Goal: Use online tool/utility: Utilize a website feature to perform a specific function

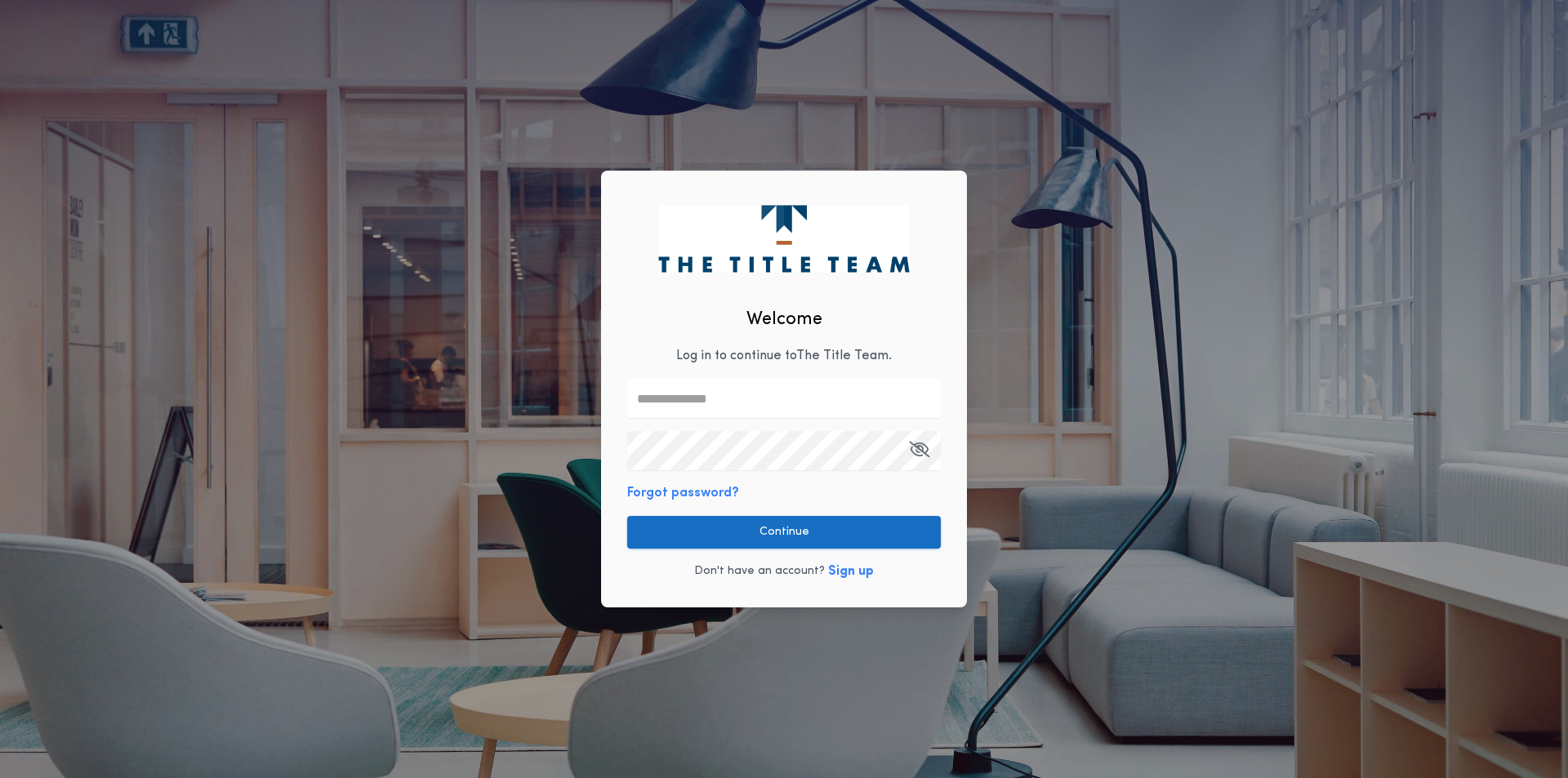
type input "**********"
click at [725, 529] on button "Continue" at bounding box center [784, 533] width 313 height 33
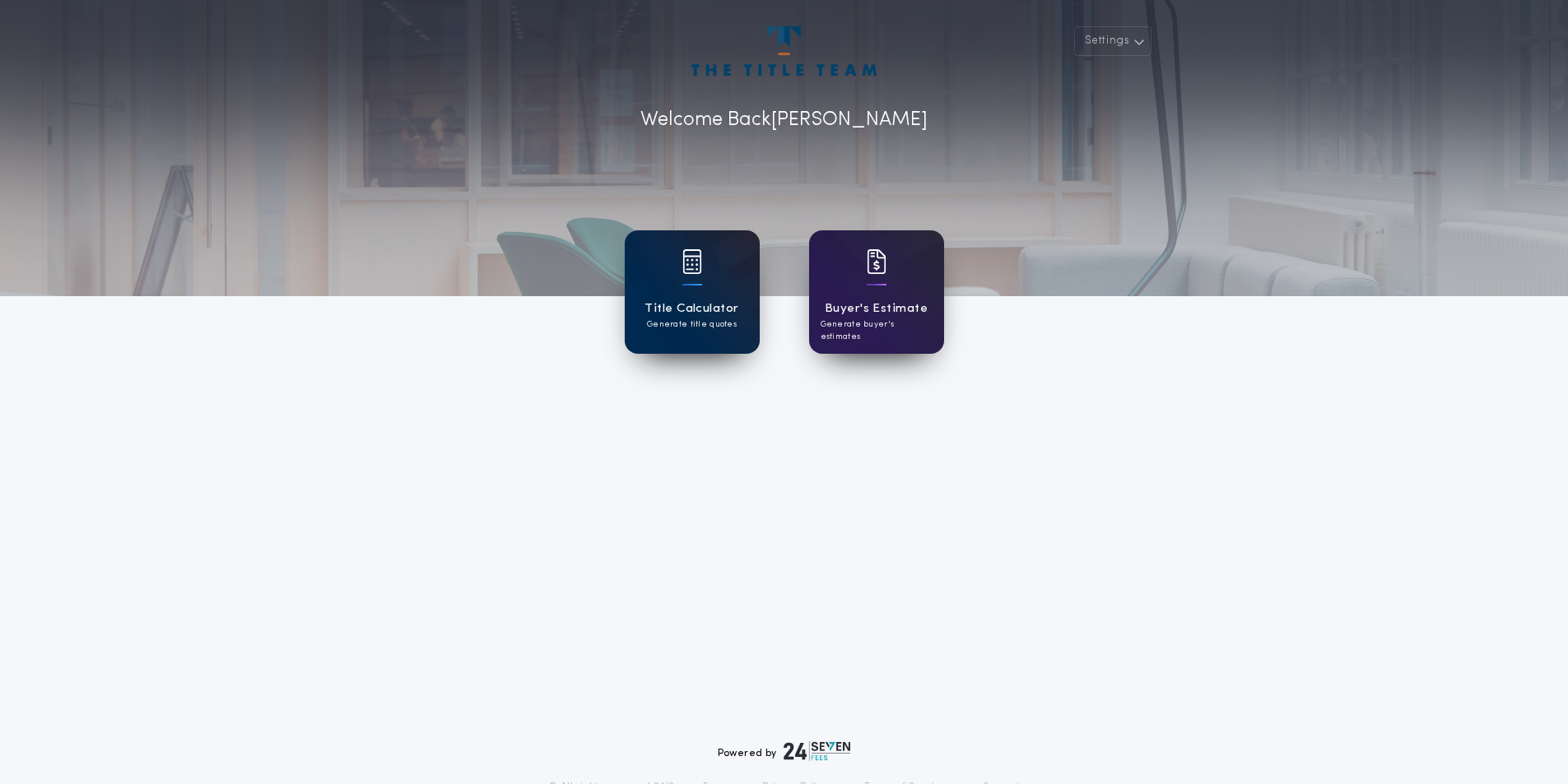
click at [705, 293] on div "Title Calculator Generate title quotes" at bounding box center [692, 292] width 135 height 123
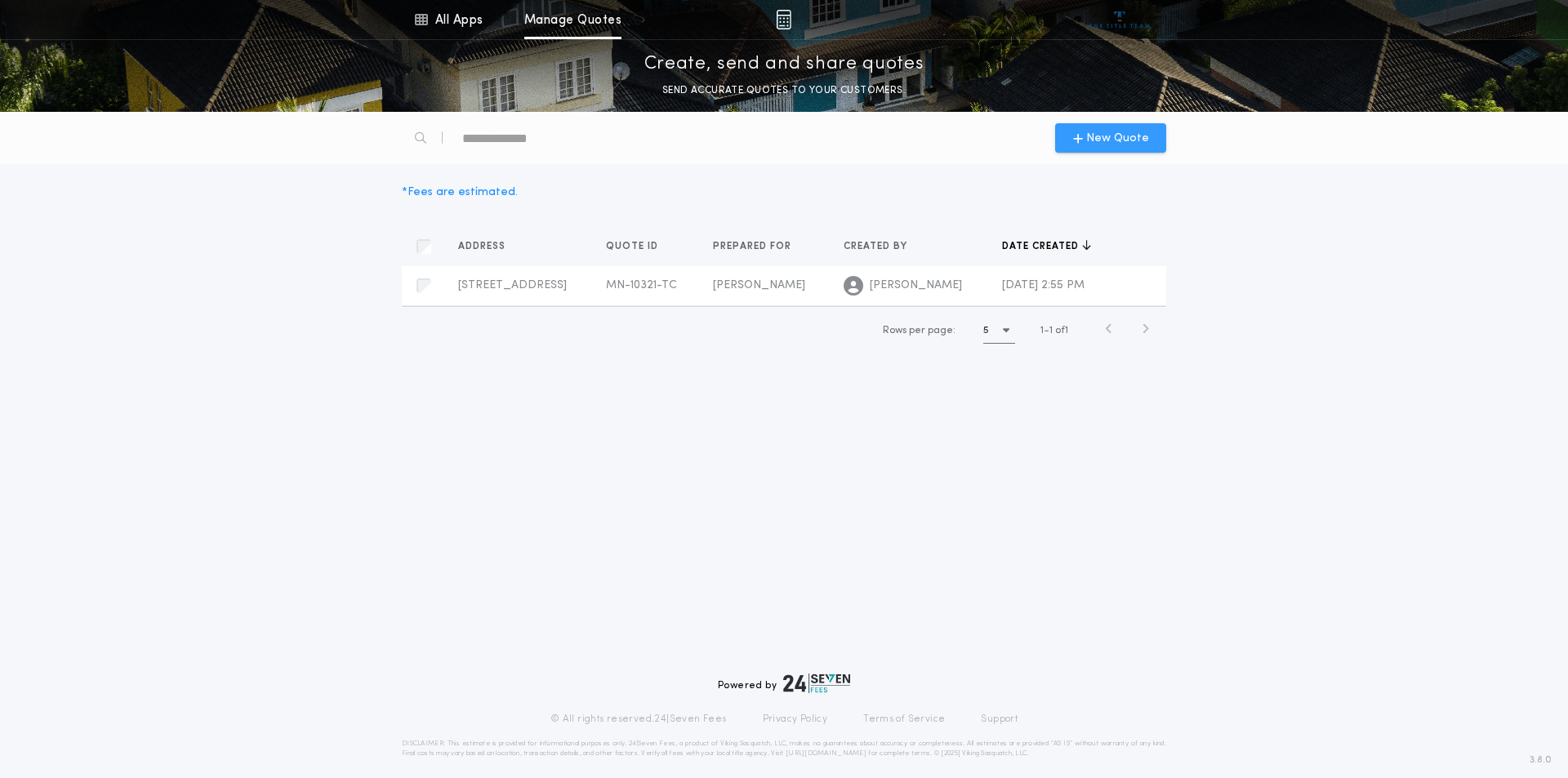
click at [1093, 141] on span "New Quote" at bounding box center [1118, 139] width 63 height 17
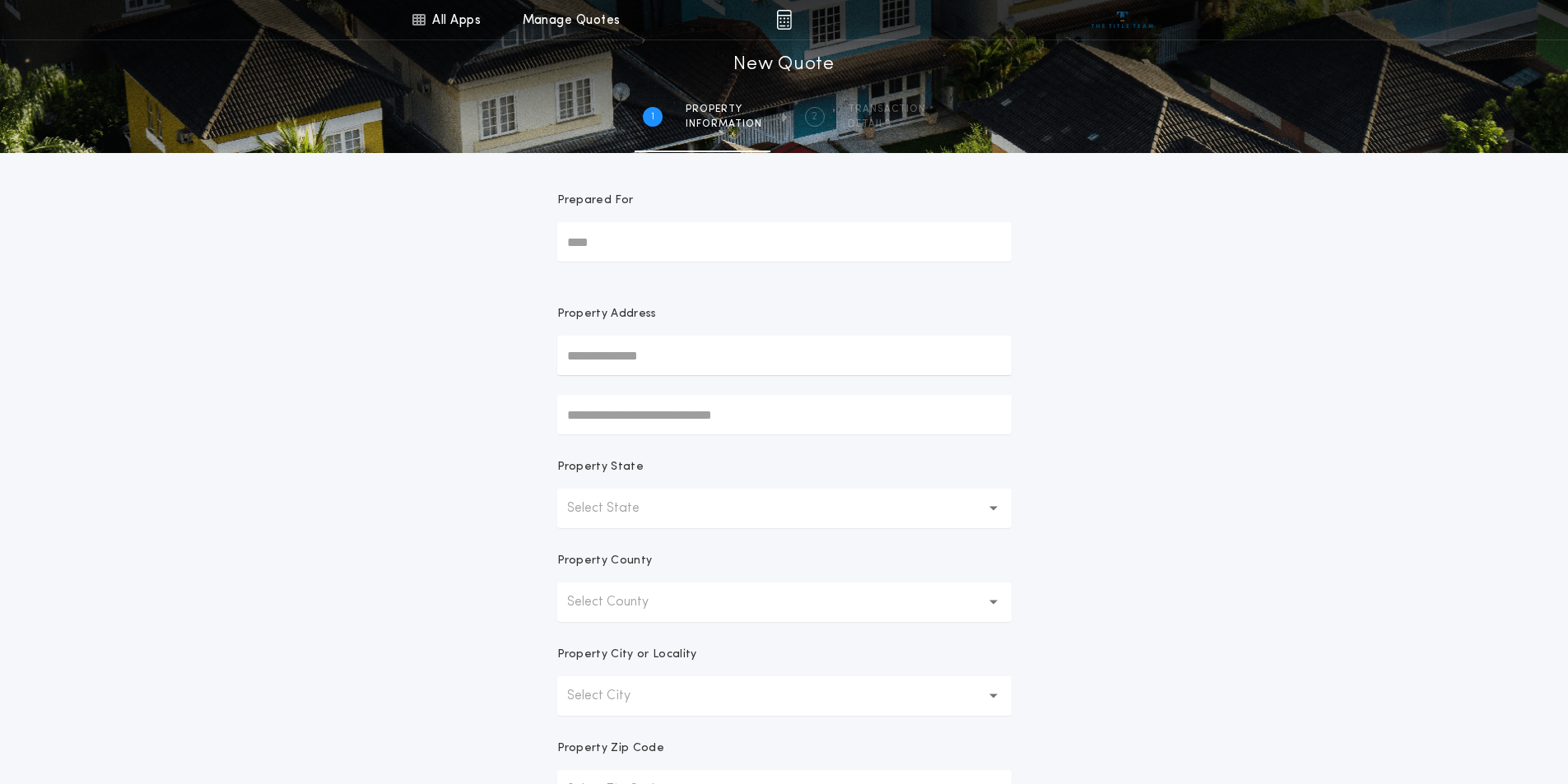
click at [624, 248] on input "Prepared For" at bounding box center [784, 241] width 455 height 39
type input "**********"
click at [631, 347] on input "text" at bounding box center [784, 355] width 455 height 39
type input "**********"
click at [723, 388] on button "[STREET_ADDRESS]" at bounding box center [784, 388] width 455 height 24
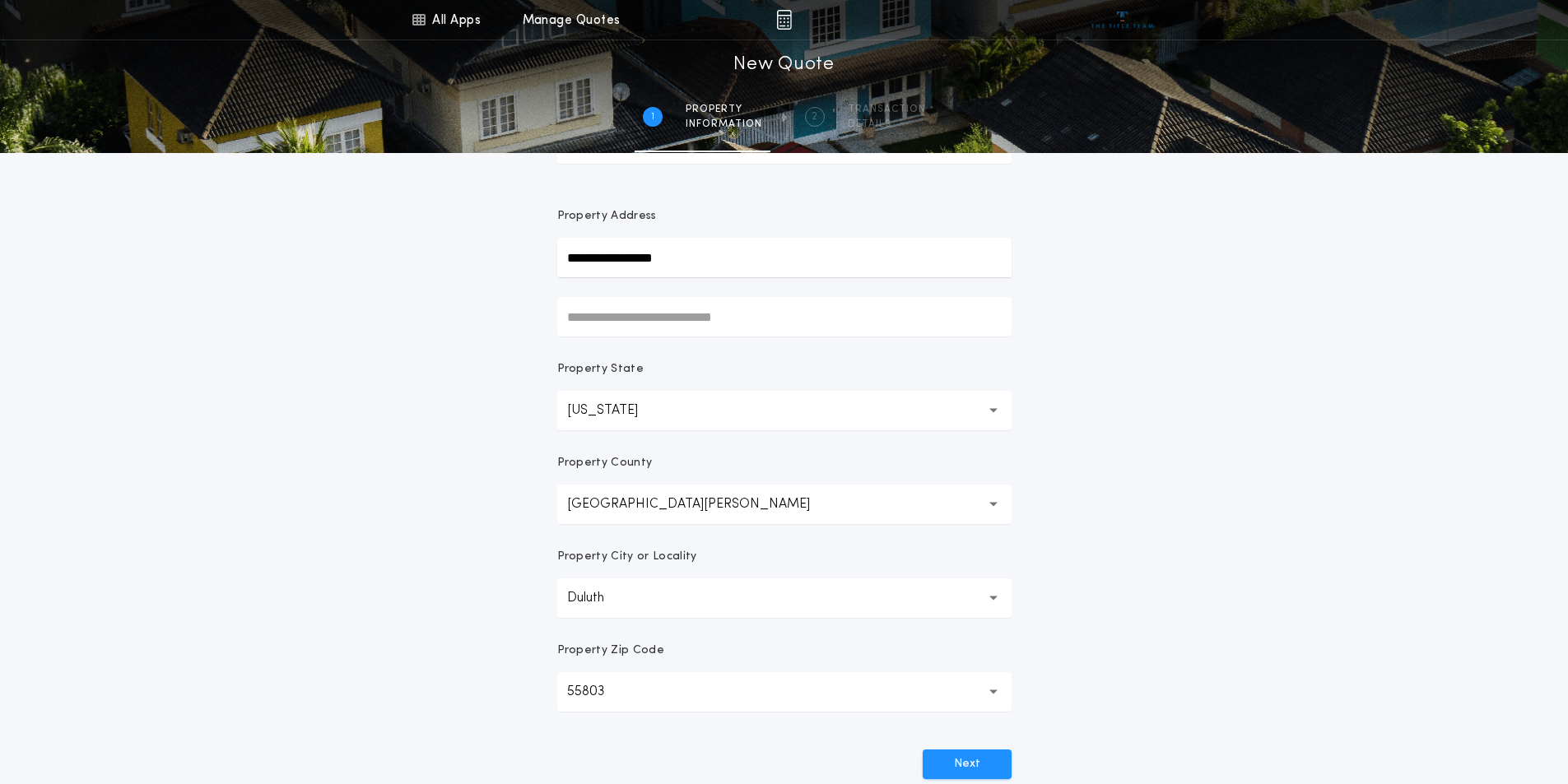
scroll to position [247, 0]
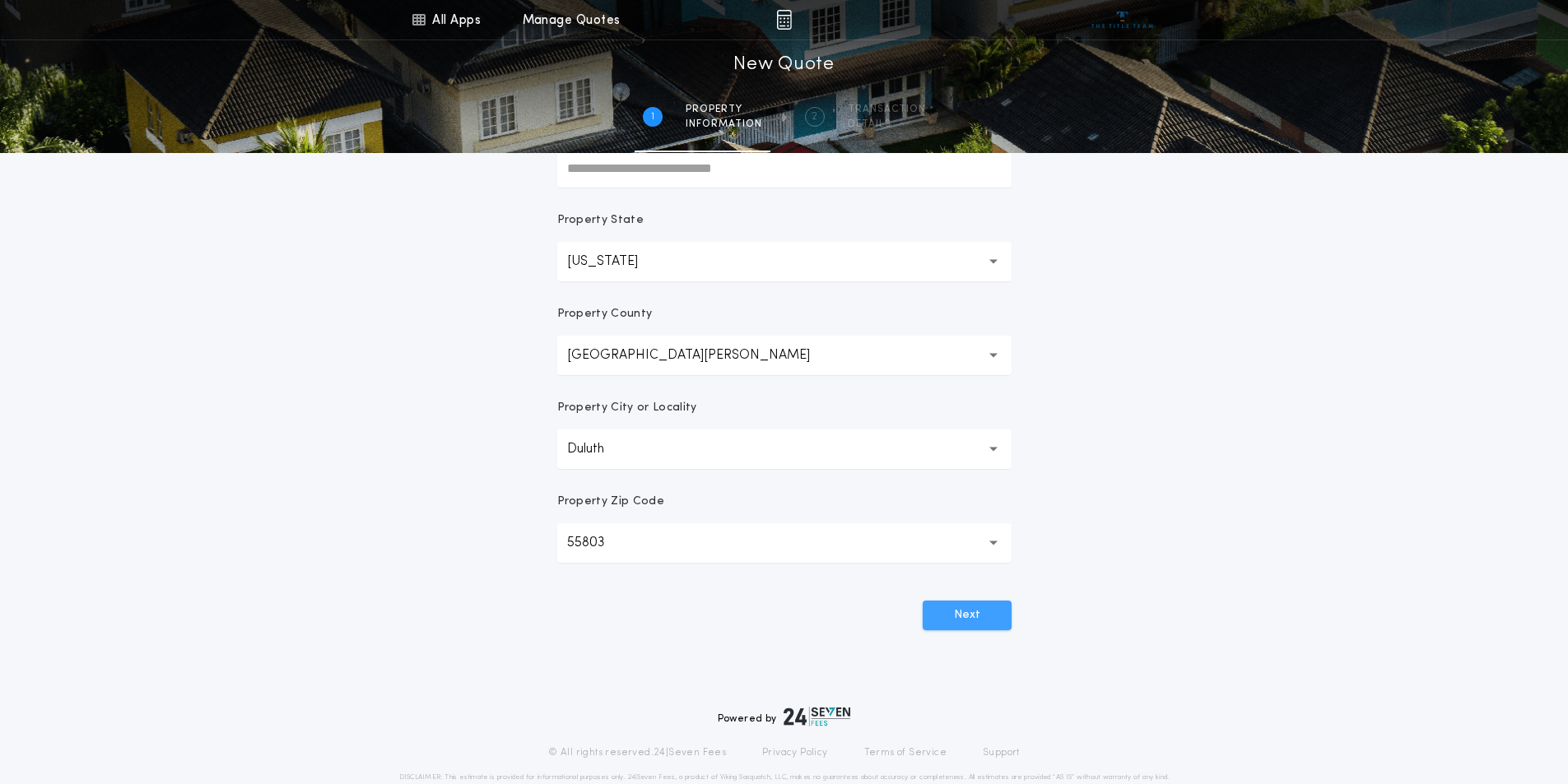
click at [985, 609] on button "Next" at bounding box center [967, 616] width 89 height 29
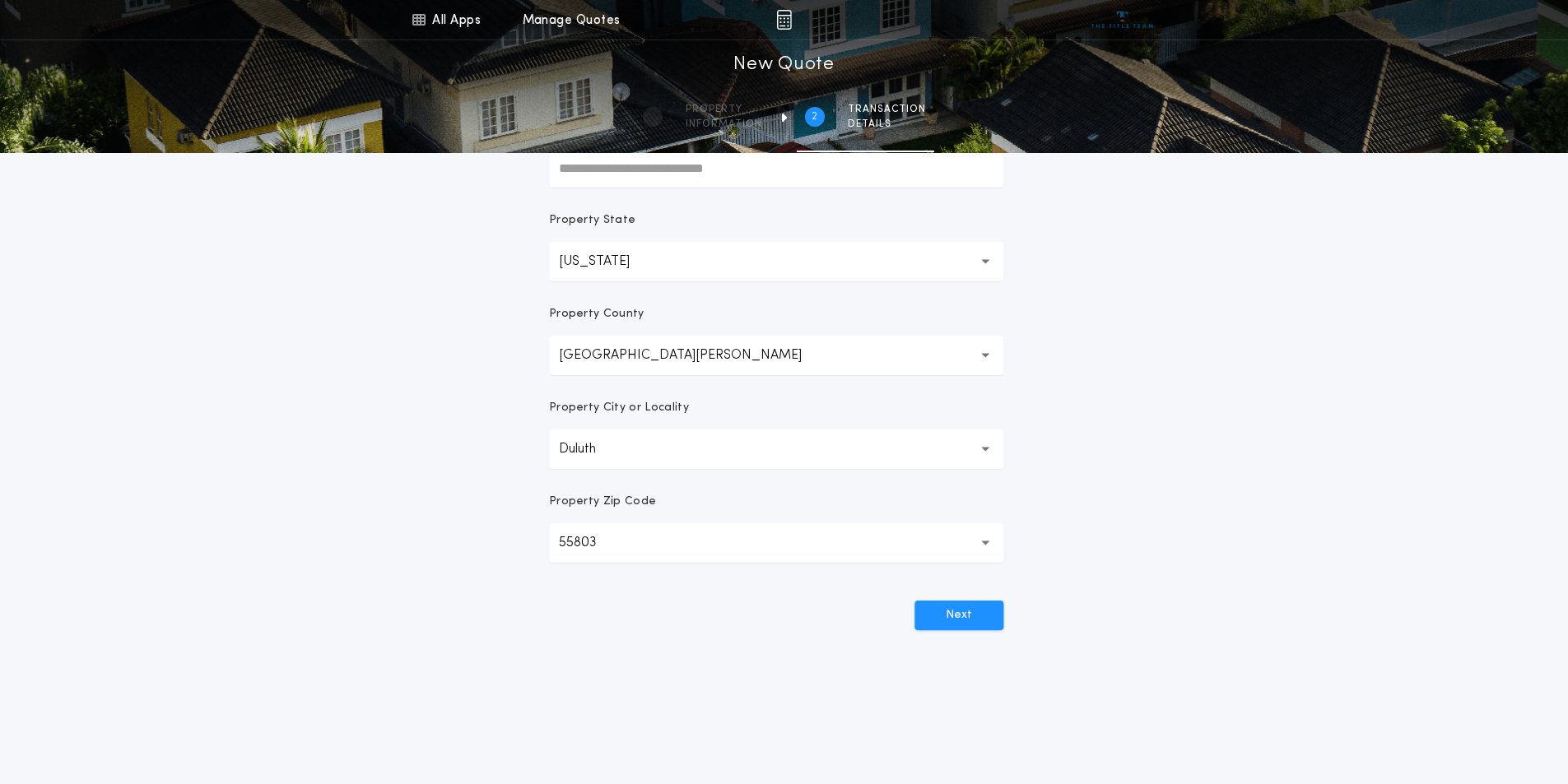
scroll to position [0, 0]
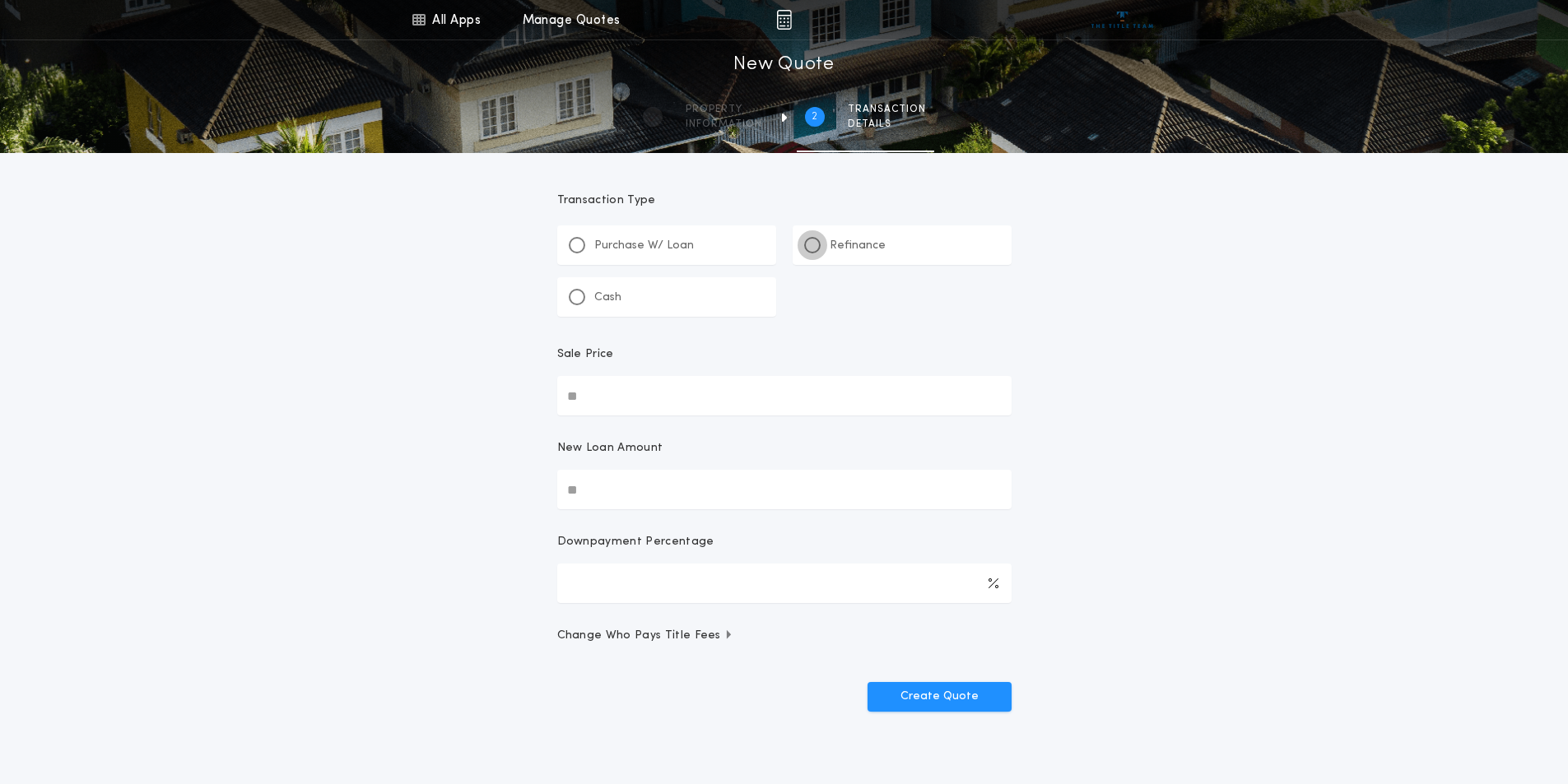
click at [814, 243] on div at bounding box center [812, 245] width 8 height 8
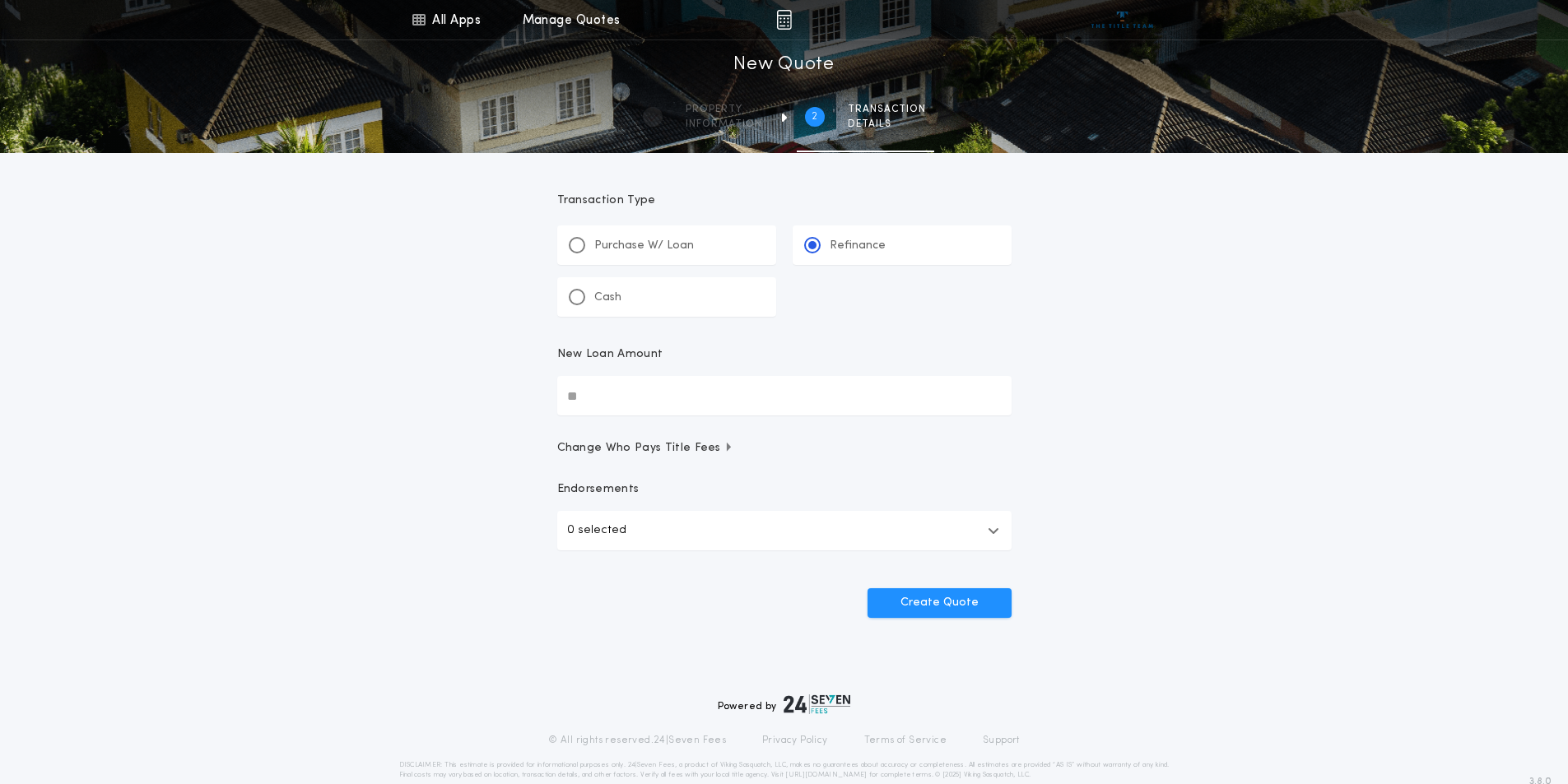
click at [693, 387] on input "New Loan Amount" at bounding box center [784, 396] width 455 height 39
type input "********"
click at [1149, 372] on div "All Apps Title Calculator Buyer's Estimate Menu All Apps Manage Quotes 2 /2 New…" at bounding box center [784, 340] width 1568 height 681
click at [993, 530] on icon "button" at bounding box center [993, 530] width 12 height 13
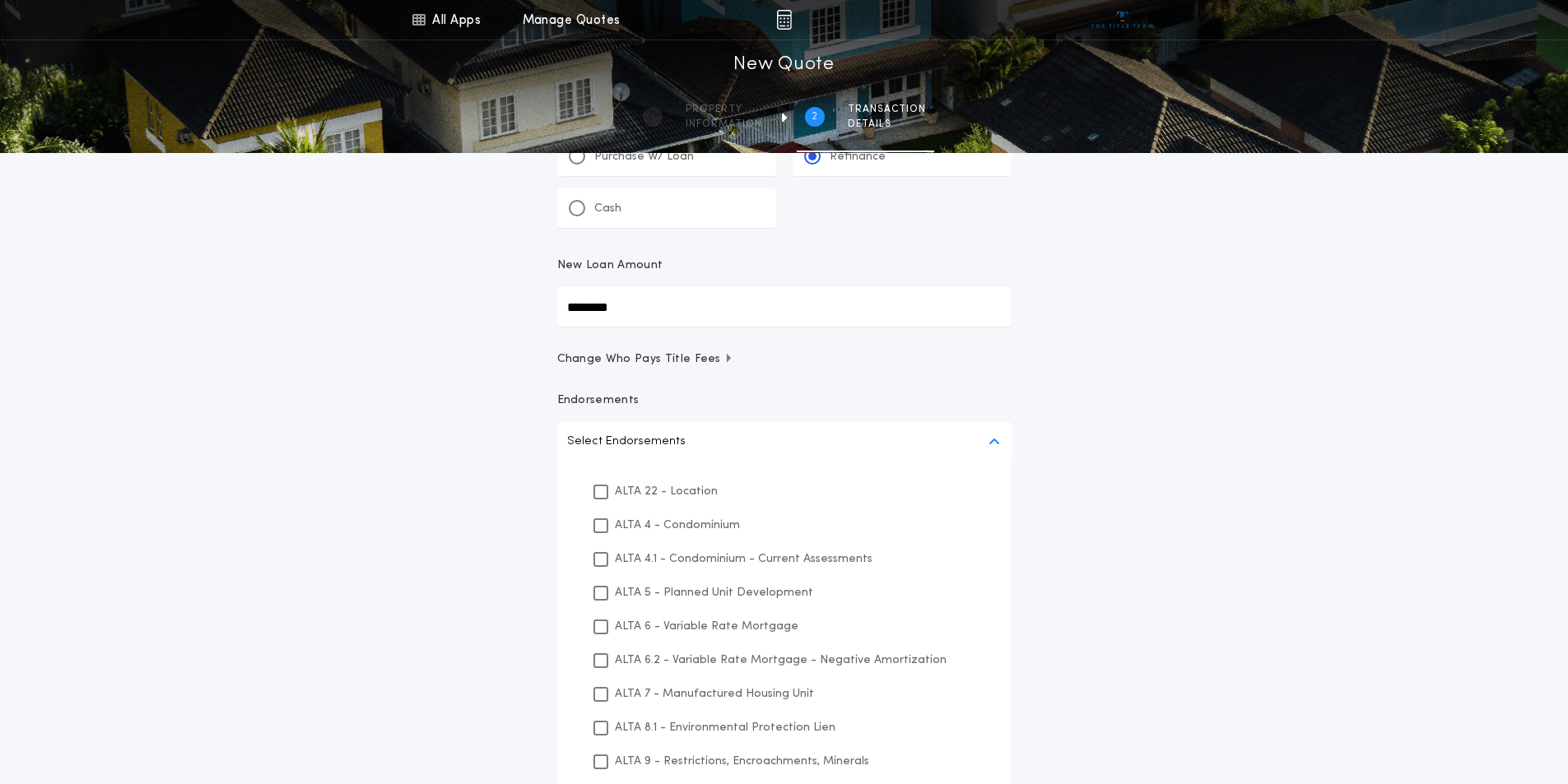
scroll to position [164, 0]
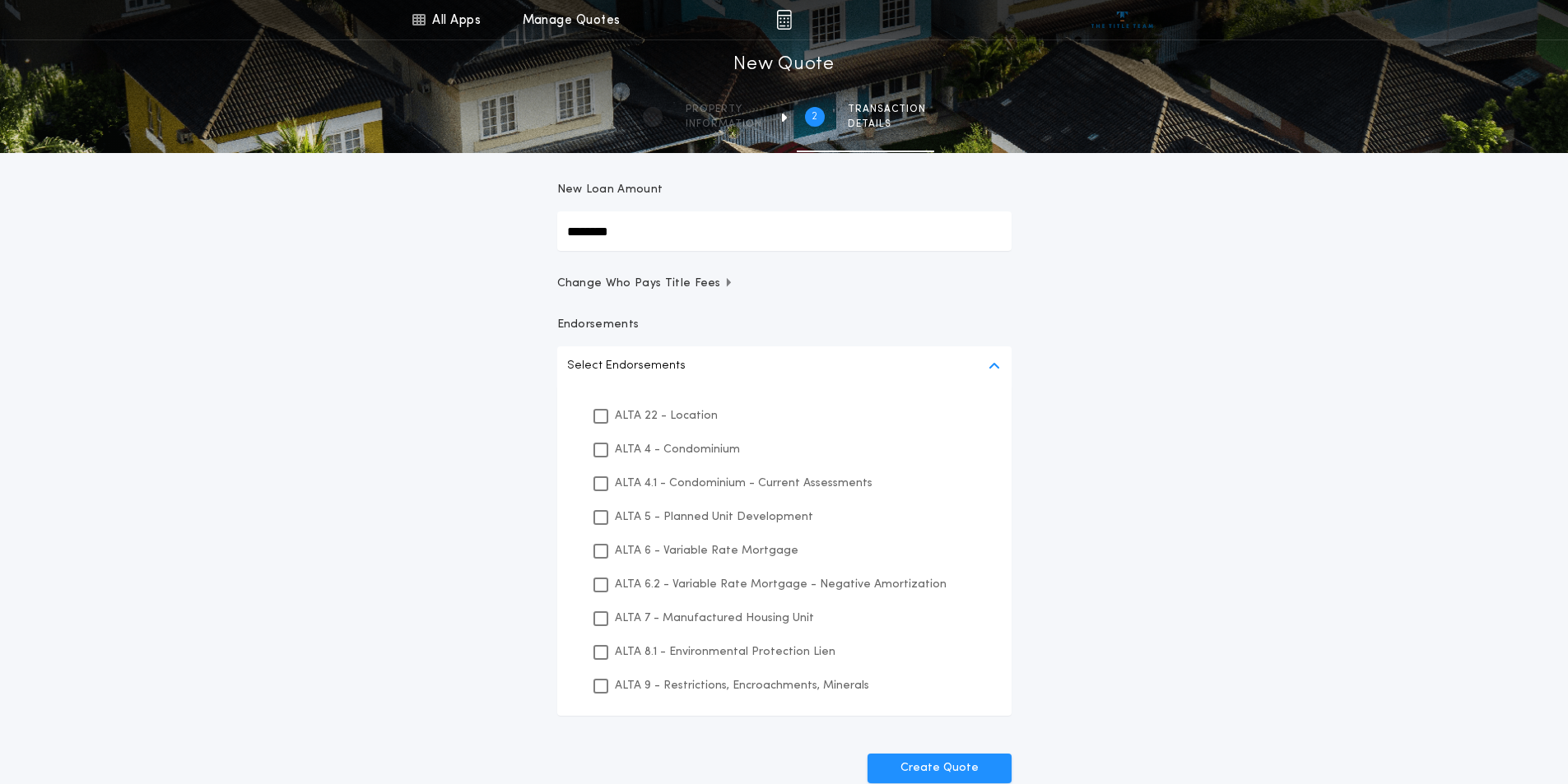
click at [1230, 552] on div "All Apps Title Calculator Buyer's Estimate Menu All Apps Manage Quotes 2 /2 New…" at bounding box center [784, 341] width 1568 height 1012
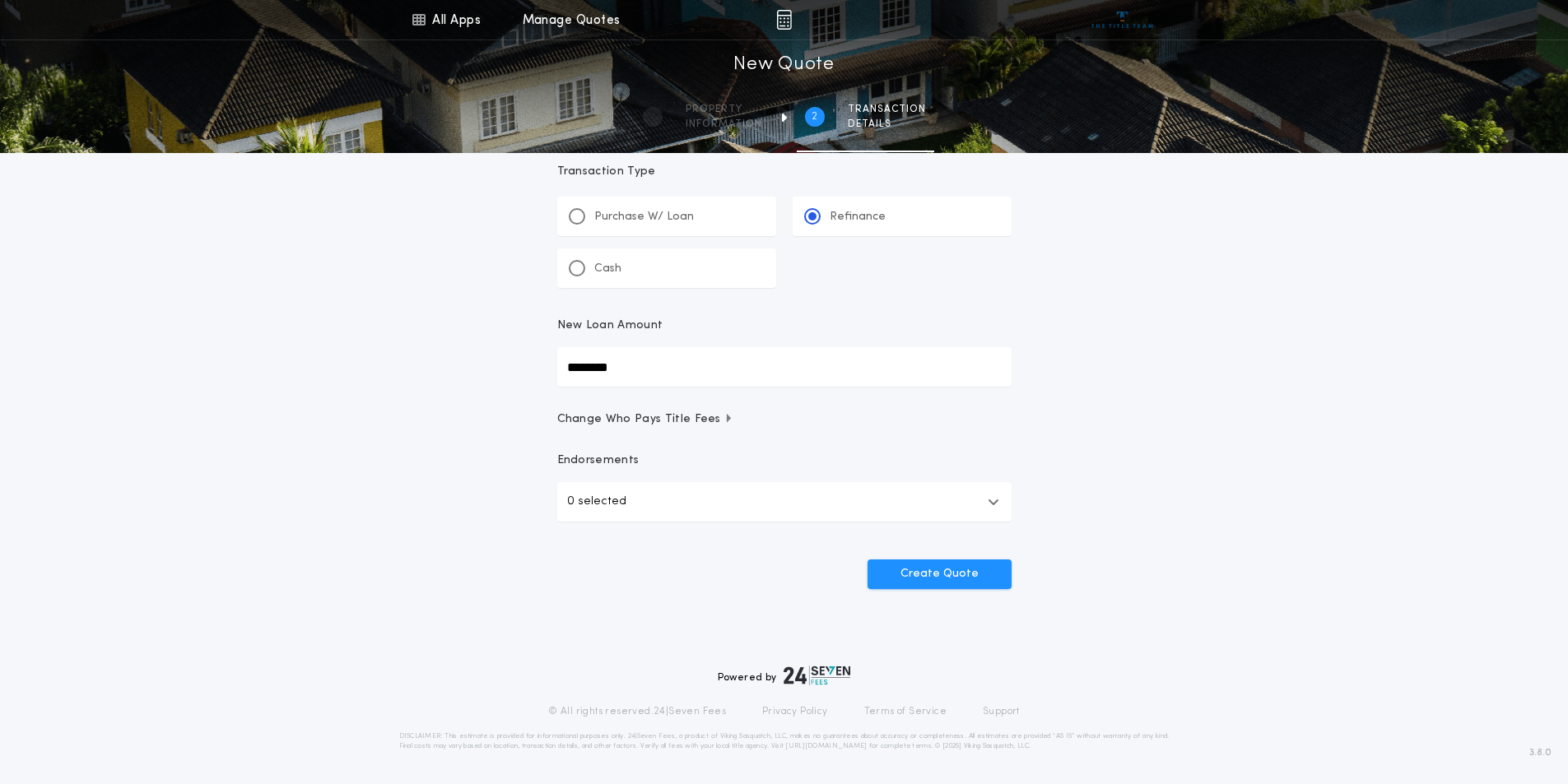
scroll to position [28, 0]
click at [944, 575] on button "Create Quote" at bounding box center [938, 574] width 144 height 29
